Goal: Task Accomplishment & Management: Manage account settings

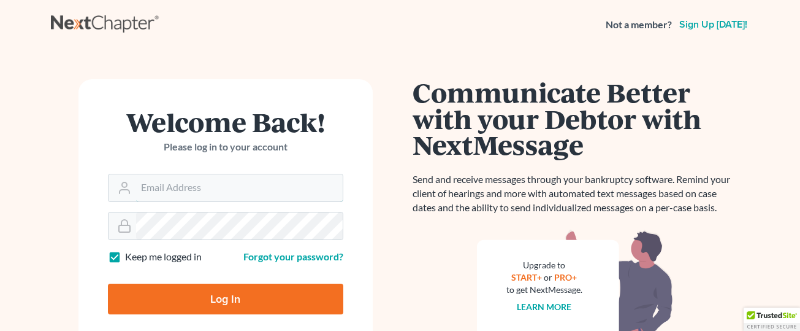
type input "[EMAIL_ADDRESS][DOMAIN_NAME]"
click at [259, 291] on input "Log In" at bounding box center [226, 298] width 236 height 31
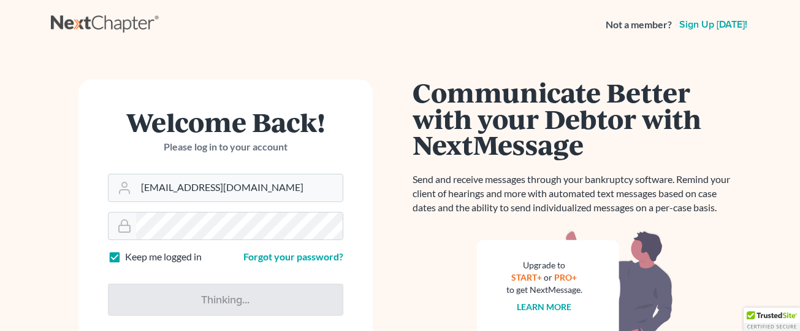
type input "Thinking..."
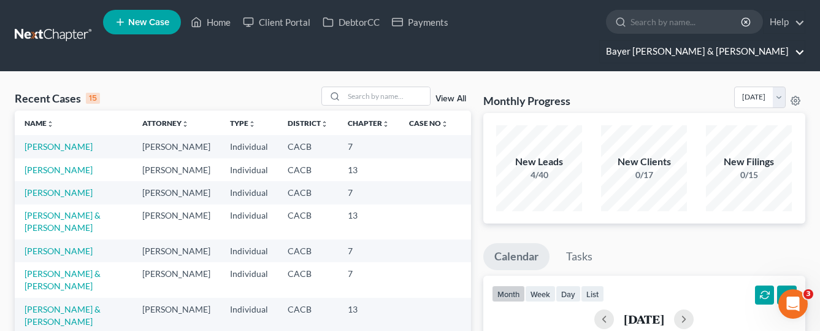
click at [776, 40] on link "Bayer Wishman & Leotta" at bounding box center [702, 51] width 205 height 22
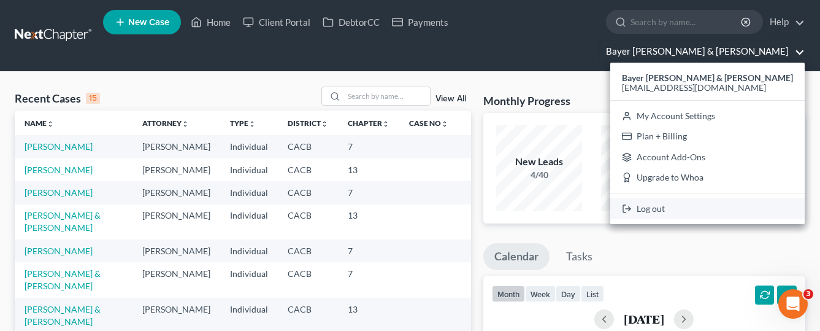
click at [724, 198] on link "Log out" at bounding box center [707, 208] width 194 height 21
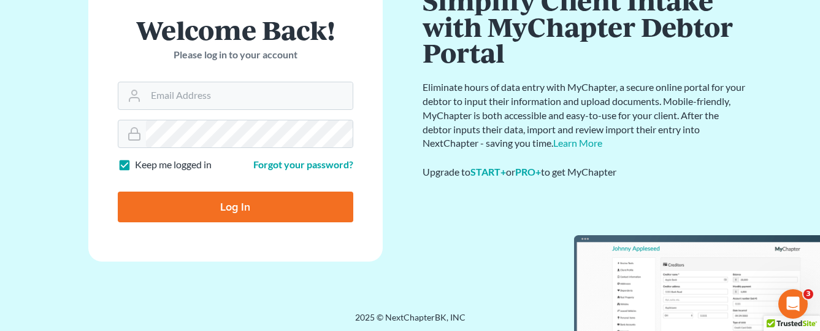
scroll to position [94, 0]
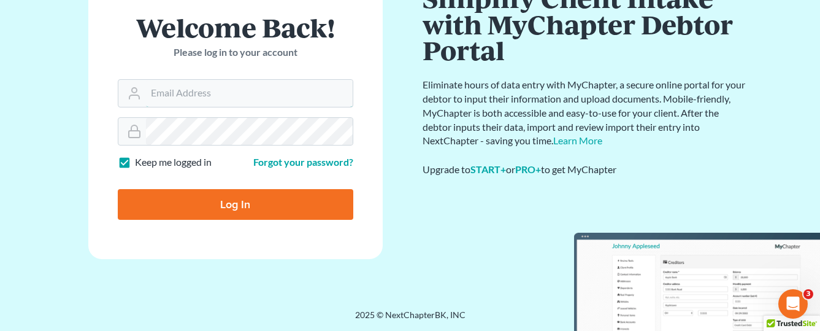
type input "[EMAIL_ADDRESS][DOMAIN_NAME]"
click at [237, 205] on input "Log In" at bounding box center [236, 204] width 236 height 31
type input "Thinking..."
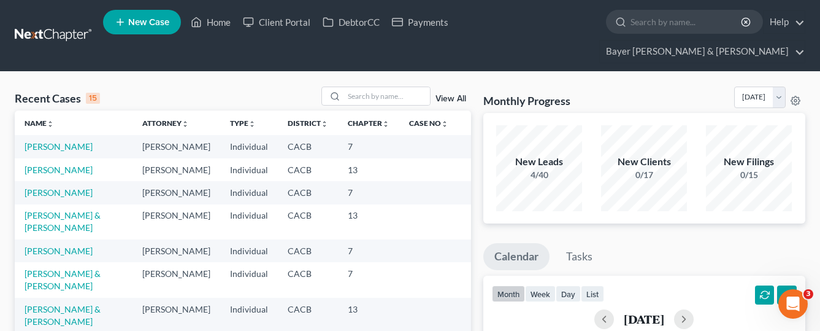
click at [47, 164] on link "Sanchez, Nicholas" at bounding box center [59, 169] width 68 height 10
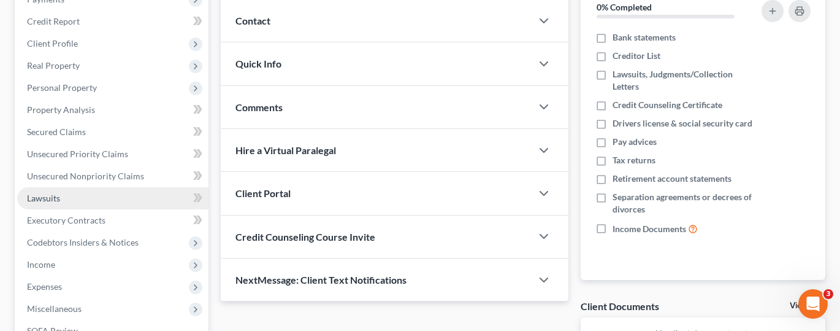
scroll to position [184, 0]
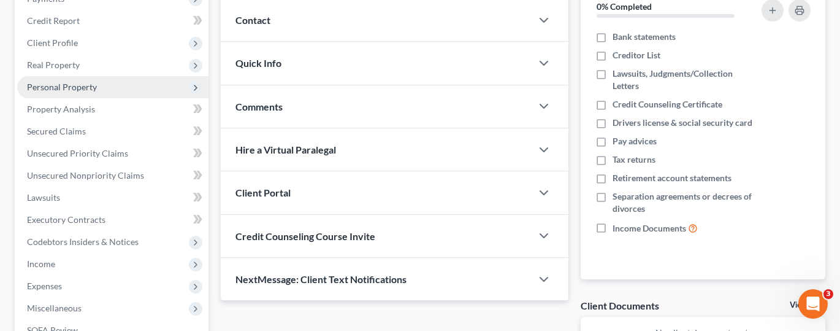
click at [91, 76] on span "Personal Property" at bounding box center [112, 87] width 191 height 22
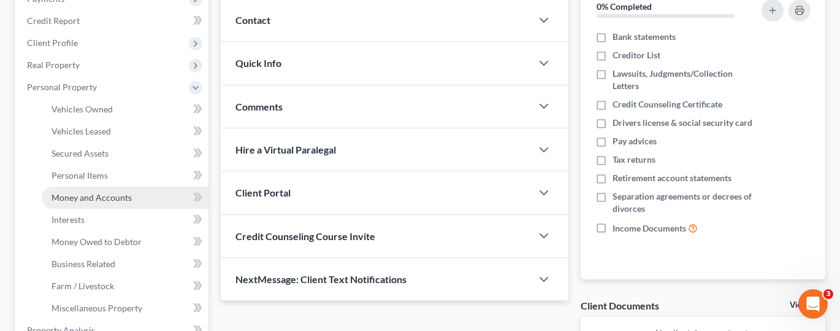
click at [100, 186] on link "Money and Accounts" at bounding box center [125, 197] width 167 height 22
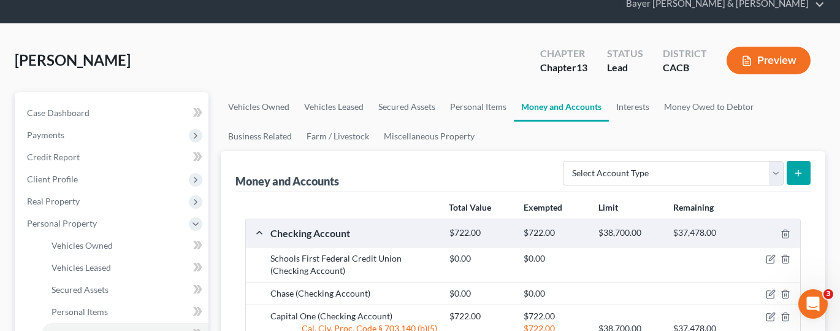
scroll to position [123, 0]
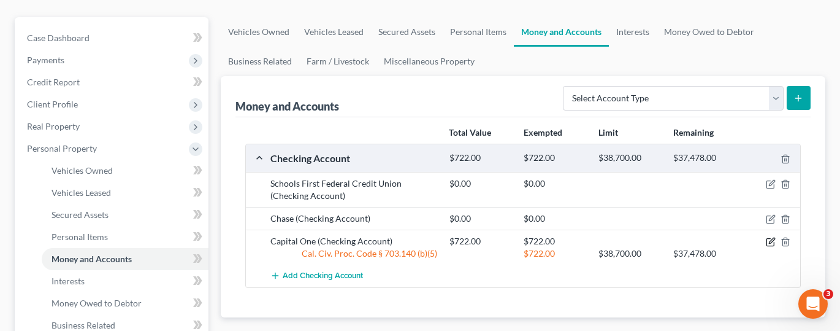
click at [768, 237] on icon "button" at bounding box center [771, 242] width 10 height 10
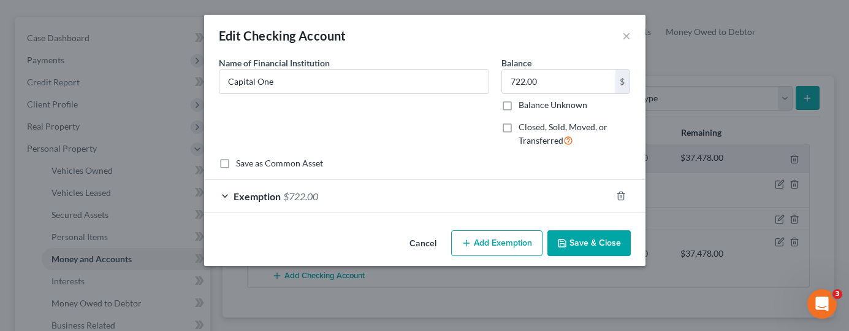
click at [414, 243] on button "Cancel" at bounding box center [423, 243] width 47 height 25
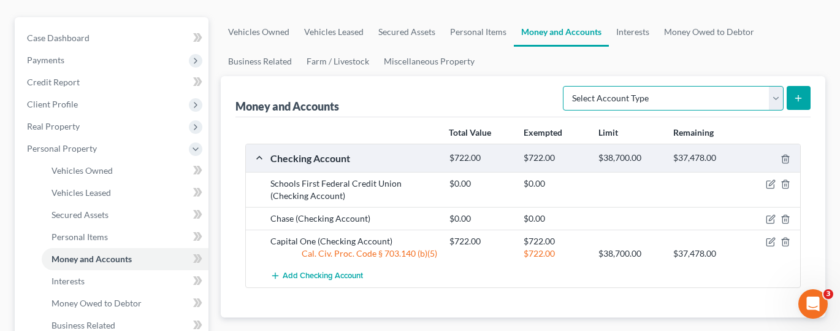
click at [775, 86] on select "Select Account Type Brokerage Cash on Hand Certificates of Deposit Checking Acc…" at bounding box center [673, 98] width 221 height 25
select select "checking"
click at [565, 86] on select "Select Account Type Brokerage Cash on Hand Certificates of Deposit Checking Acc…" at bounding box center [673, 98] width 221 height 25
click at [797, 86] on button "submit" at bounding box center [799, 98] width 24 height 24
click at [801, 93] on icon "submit" at bounding box center [799, 98] width 10 height 10
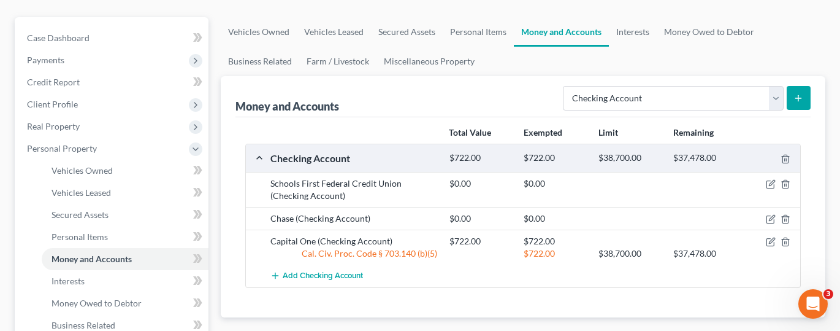
click at [708, 266] on div "Total Value Exempted Limit Remaining Checking Account $722.00 $722.00 $38,700.0…" at bounding box center [524, 217] width 576 height 200
click at [771, 214] on icon "button" at bounding box center [771, 219] width 10 height 10
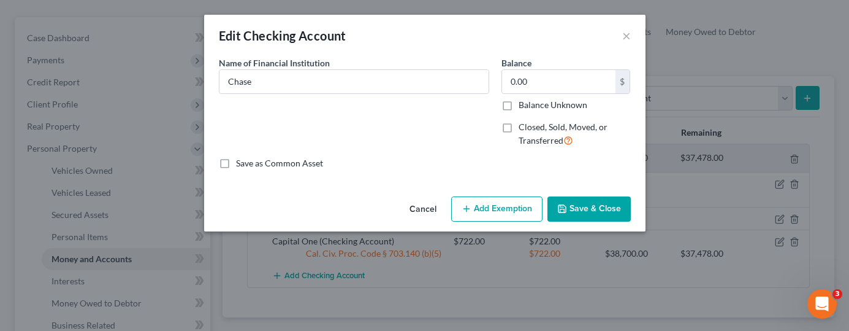
click at [424, 208] on button "Cancel" at bounding box center [423, 209] width 47 height 25
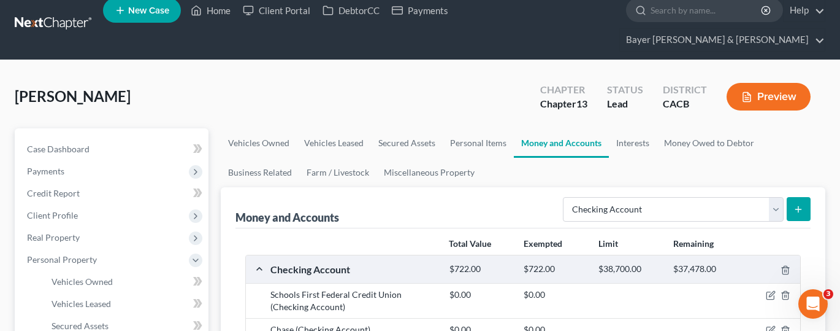
scroll to position [0, 0]
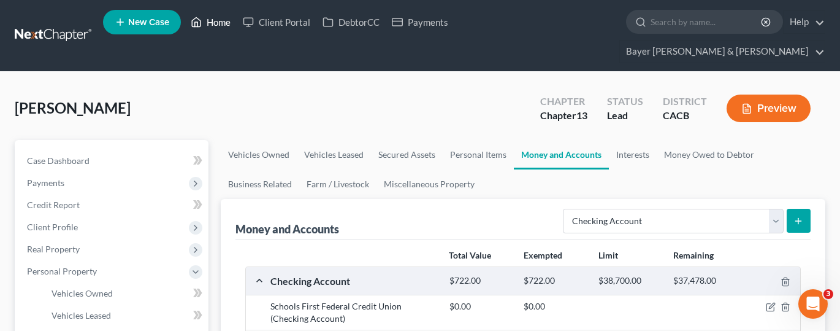
click at [221, 25] on link "Home" at bounding box center [211, 22] width 52 height 22
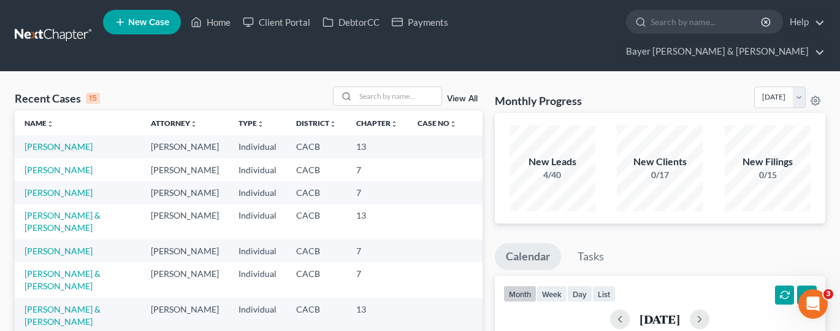
click at [64, 135] on td "Sanchez, Nicholas" at bounding box center [78, 146] width 126 height 23
click at [64, 141] on link "Sanchez, Nicholas" at bounding box center [59, 146] width 68 height 10
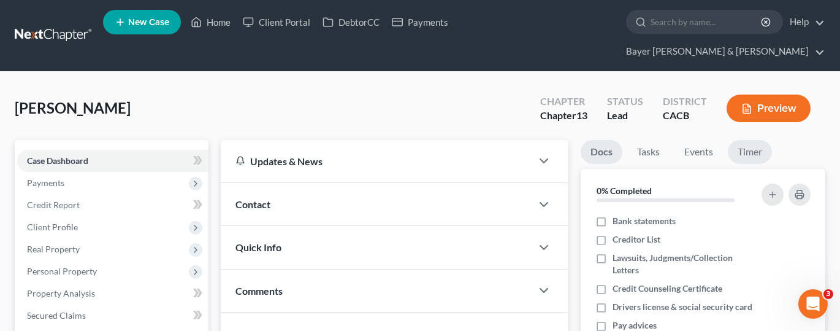
drag, startPoint x: 744, startPoint y: 128, endPoint x: 738, endPoint y: 134, distance: 8.7
click at [745, 140] on link "Timer" at bounding box center [750, 152] width 44 height 24
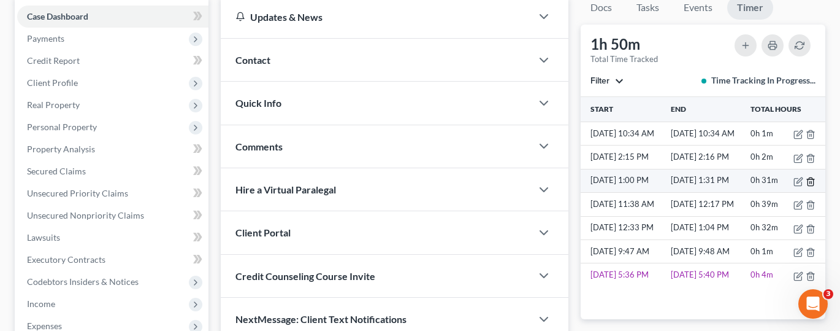
scroll to position [123, 0]
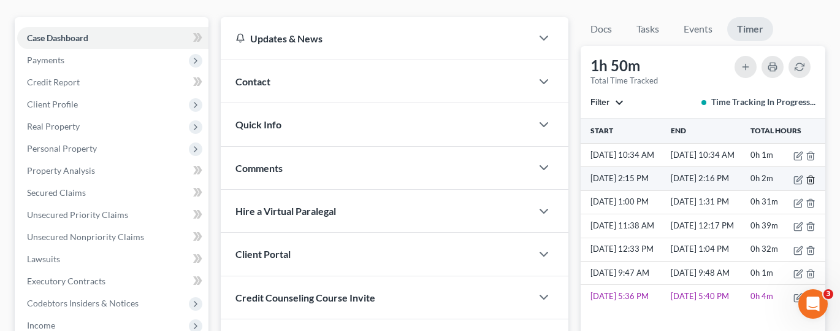
click at [813, 175] on icon "button" at bounding box center [811, 179] width 6 height 8
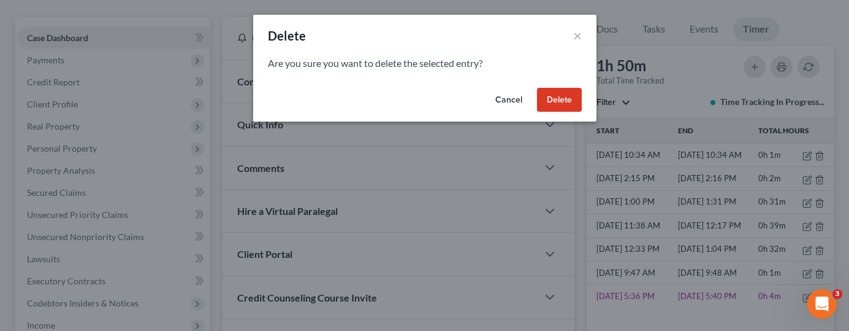
click at [542, 98] on button "Delete" at bounding box center [559, 100] width 45 height 25
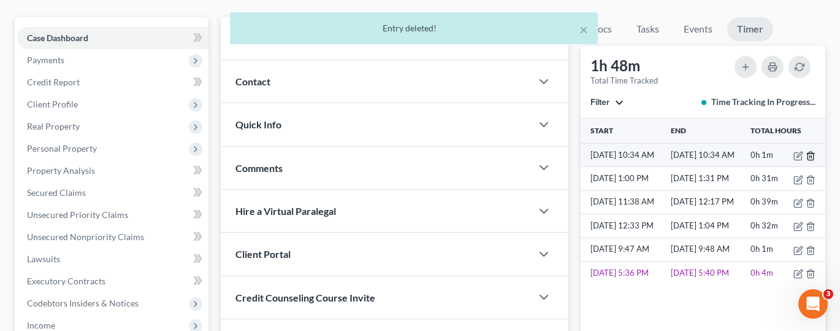
click at [810, 155] on line "button" at bounding box center [810, 156] width 0 height 2
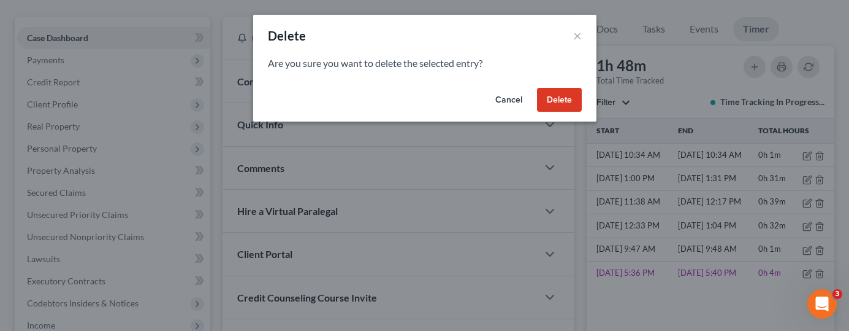
click at [551, 99] on button "Delete" at bounding box center [559, 100] width 45 height 25
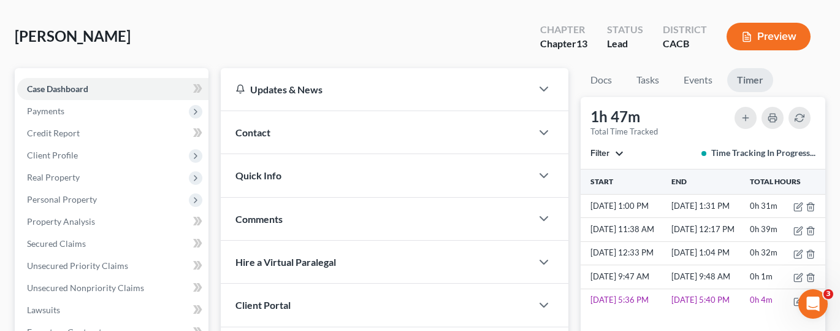
scroll to position [184, 0]
